Goal: Information Seeking & Learning: Compare options

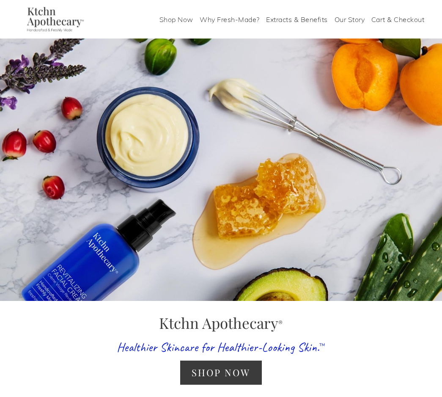
click at [181, 22] on link "Shop Now" at bounding box center [176, 19] width 34 height 14
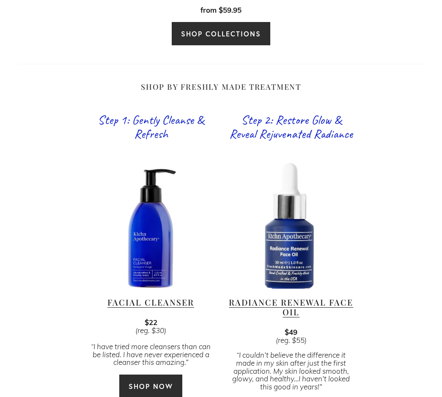
scroll to position [518, 0]
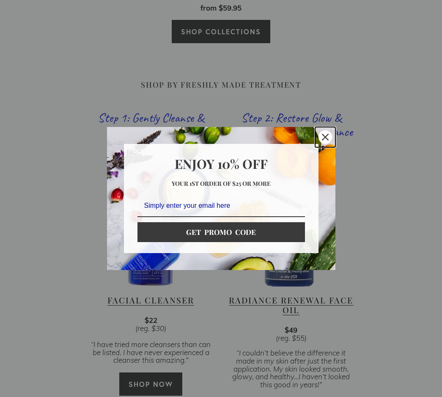
click at [326, 133] on div "Close" at bounding box center [325, 137] width 14 height 14
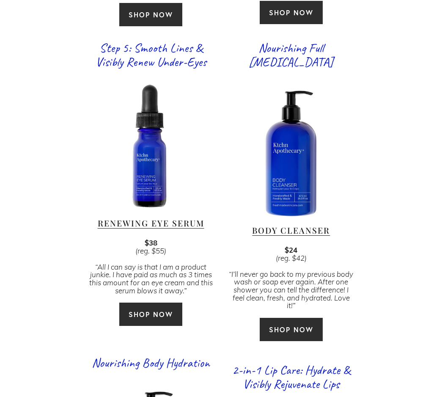
scroll to position [1208, 0]
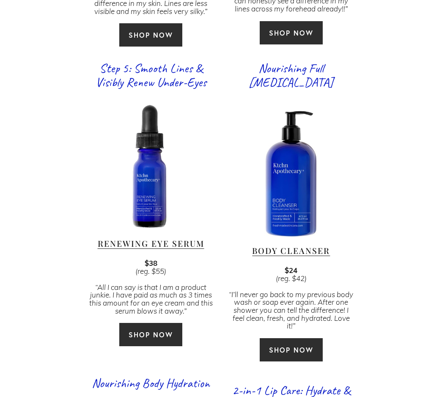
click at [157, 183] on div at bounding box center [151, 167] width 126 height 126
click at [148, 238] on link "Renewing Eye Serum" at bounding box center [151, 243] width 107 height 11
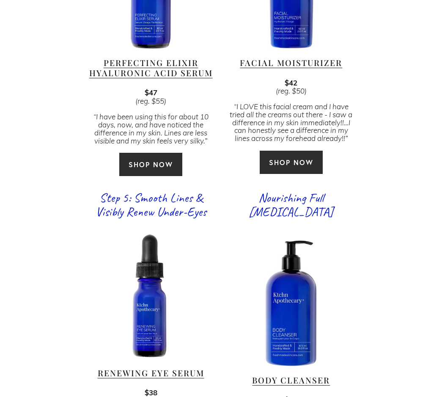
scroll to position [949, 0]
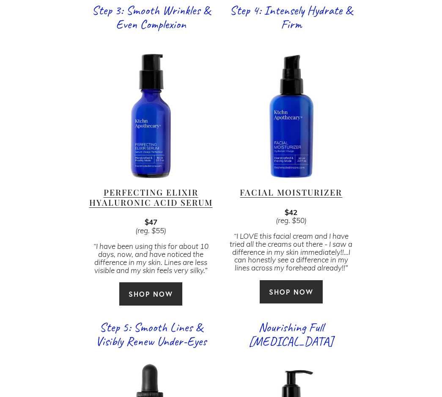
click at [148, 187] on link "Perfecting Elixir Hyaluronic Acid Serum" at bounding box center [150, 197] width 123 height 21
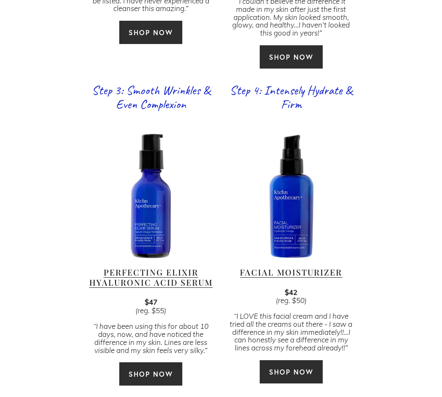
scroll to position [863, 0]
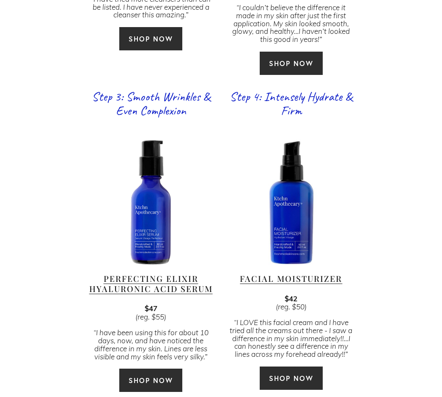
click at [272, 273] on link "Facial Moisturizer" at bounding box center [291, 278] width 102 height 11
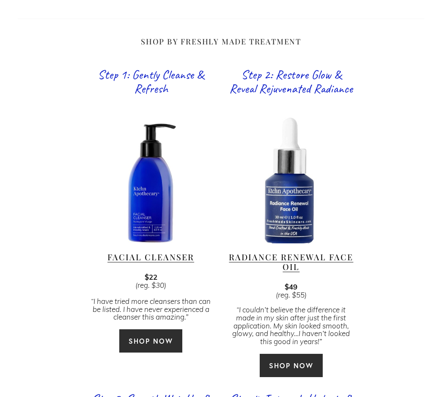
click at [302, 251] on link "Radiance Renewal Face Oil" at bounding box center [291, 261] width 124 height 21
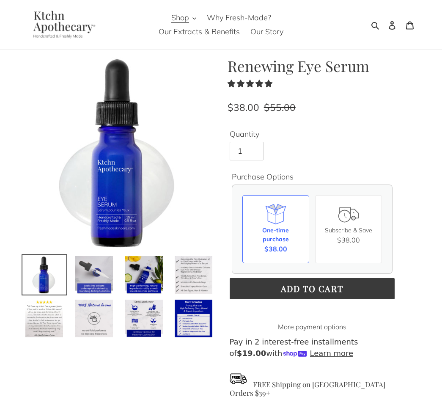
click at [95, 272] on img at bounding box center [93, 274] width 39 height 39
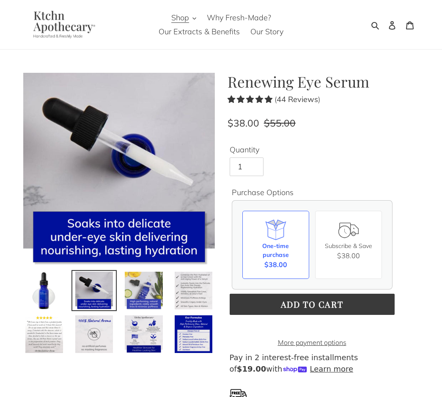
click at [143, 270] on div "Previous slide" at bounding box center [113, 215] width 204 height 285
click at [150, 281] on img at bounding box center [143, 290] width 39 height 39
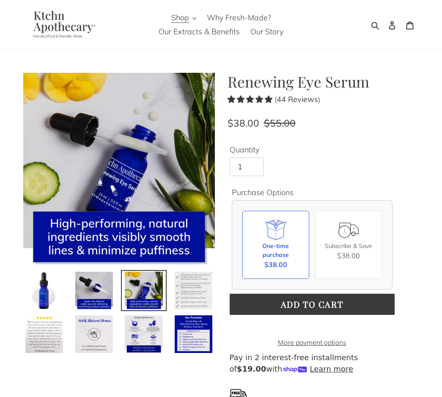
click at [198, 283] on img at bounding box center [193, 290] width 39 height 39
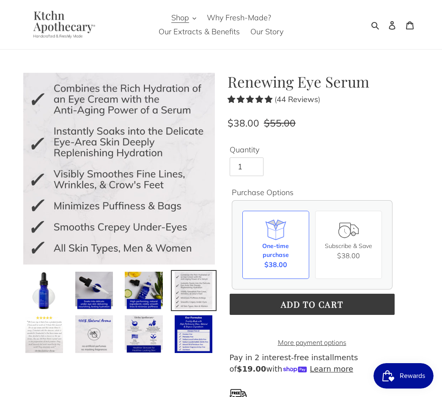
click at [30, 338] on img at bounding box center [44, 333] width 39 height 39
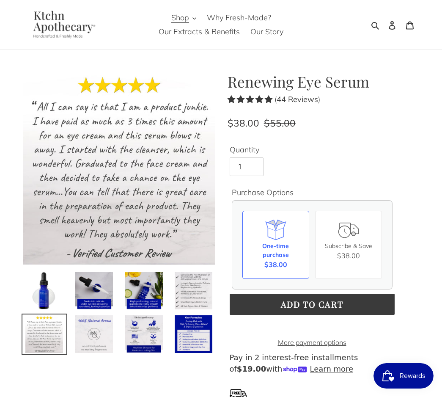
click at [83, 335] on img at bounding box center [93, 333] width 39 height 39
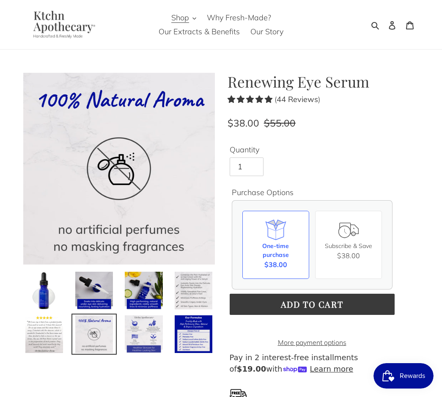
click at [147, 333] on img at bounding box center [143, 333] width 39 height 39
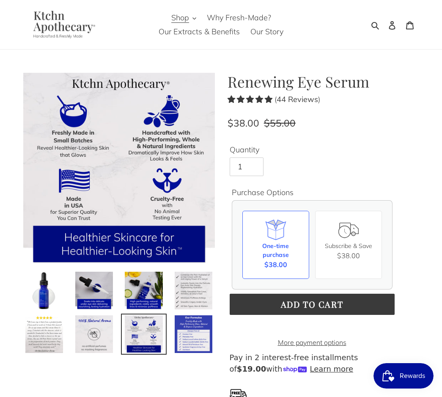
click at [198, 336] on img at bounding box center [193, 333] width 39 height 39
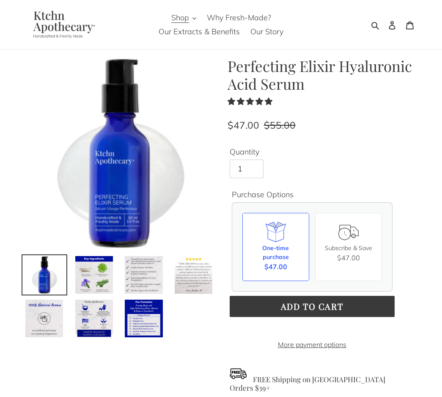
scroll to position [518, 0]
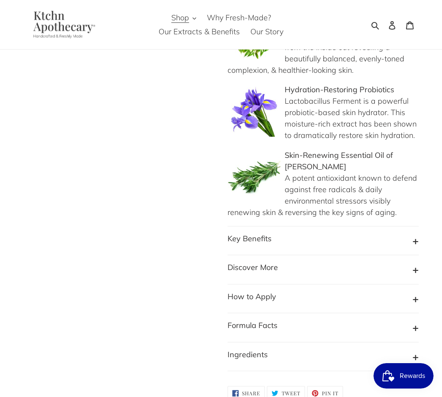
scroll to position [518, 0]
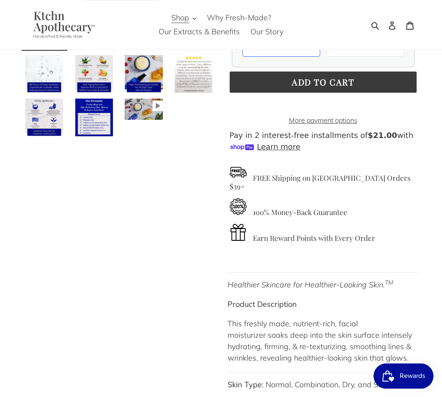
scroll to position [259, 0]
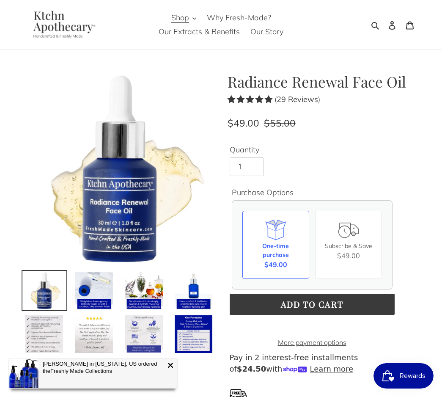
click at [146, 339] on img at bounding box center [143, 333] width 39 height 39
